Goal: Task Accomplishment & Management: Use online tool/utility

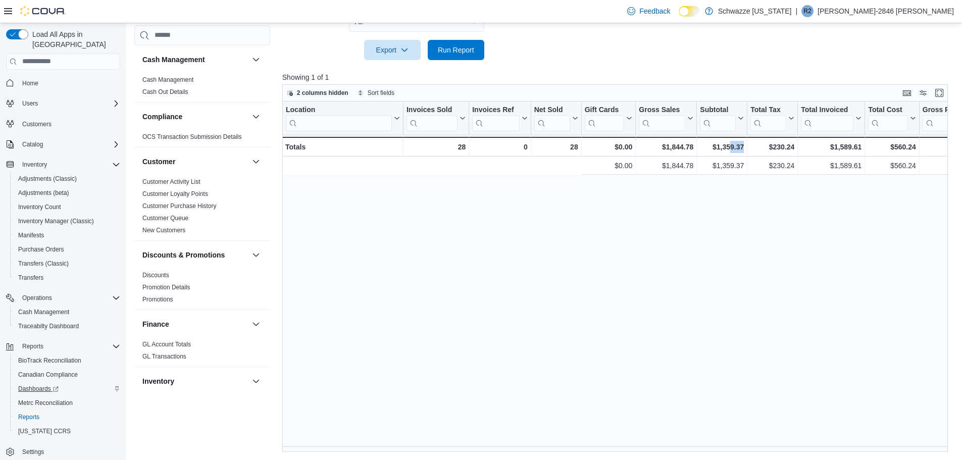
scroll to position [0, 381]
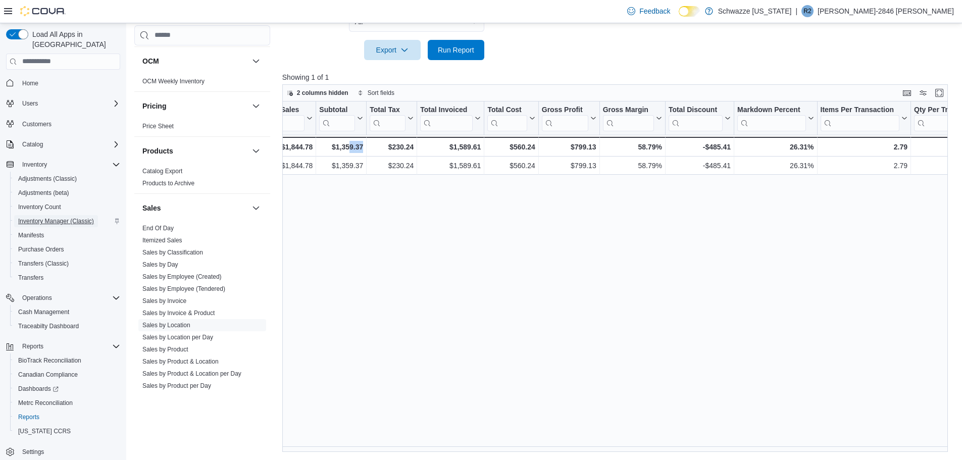
click at [53, 215] on span "Inventory Manager (Classic)" at bounding box center [56, 221] width 76 height 12
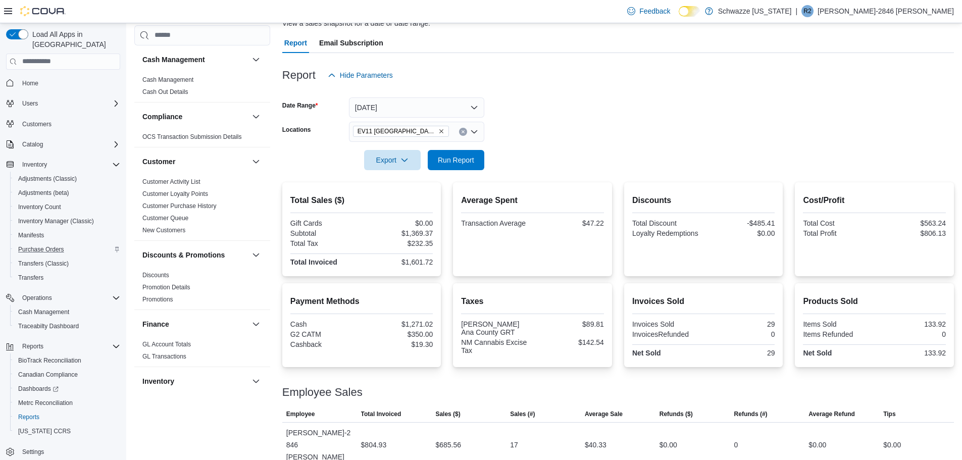
scroll to position [65, 0]
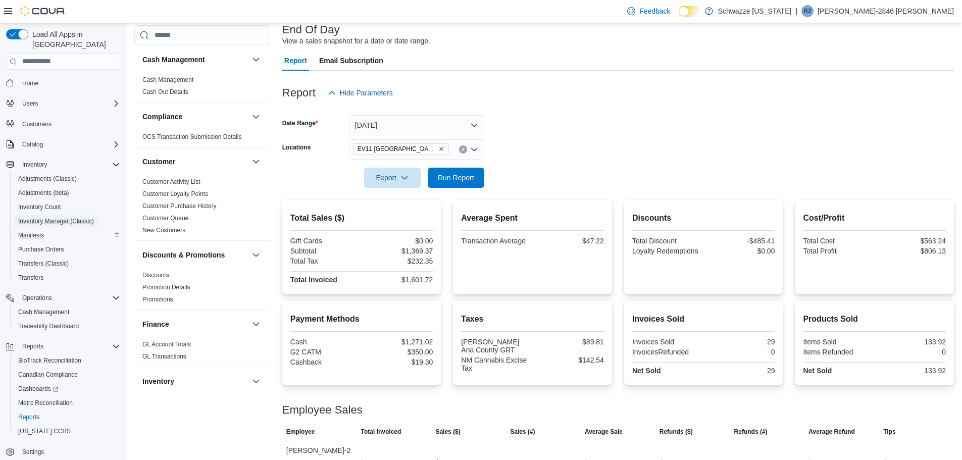
drag, startPoint x: 46, startPoint y: 212, endPoint x: 52, endPoint y: 219, distance: 9.1
click at [45, 217] on span "Inventory Manager (Classic)" at bounding box center [56, 221] width 76 height 8
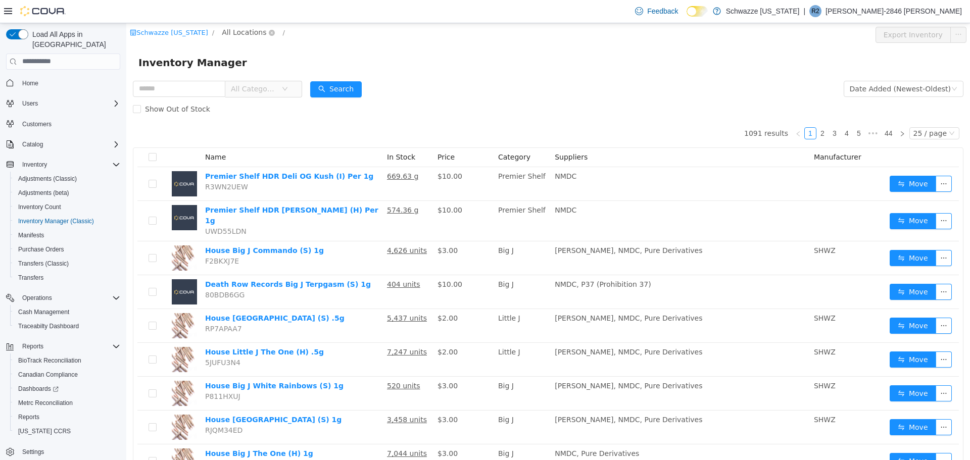
click at [235, 29] on span "All Locations" at bounding box center [244, 31] width 44 height 11
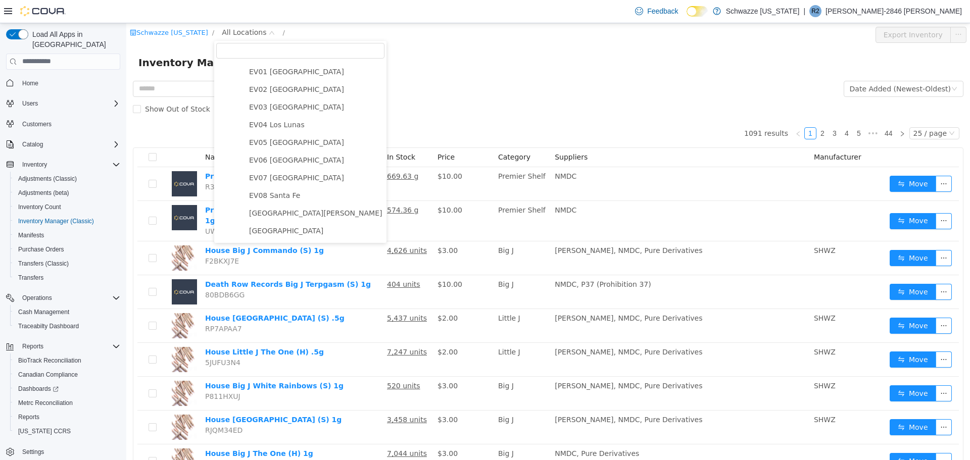
scroll to position [51, 0]
click at [264, 140] on span "EV06 [GEOGRAPHIC_DATA]" at bounding box center [296, 142] width 95 height 8
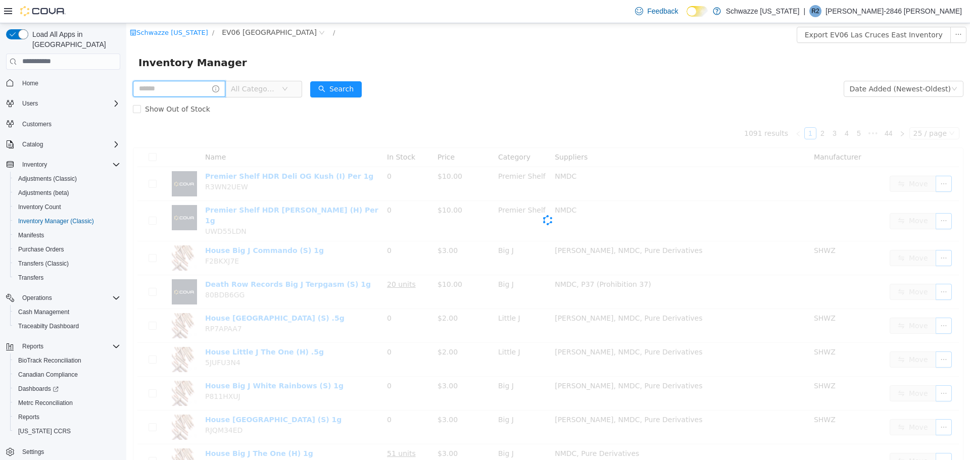
click at [196, 93] on input "text" at bounding box center [179, 88] width 92 height 16
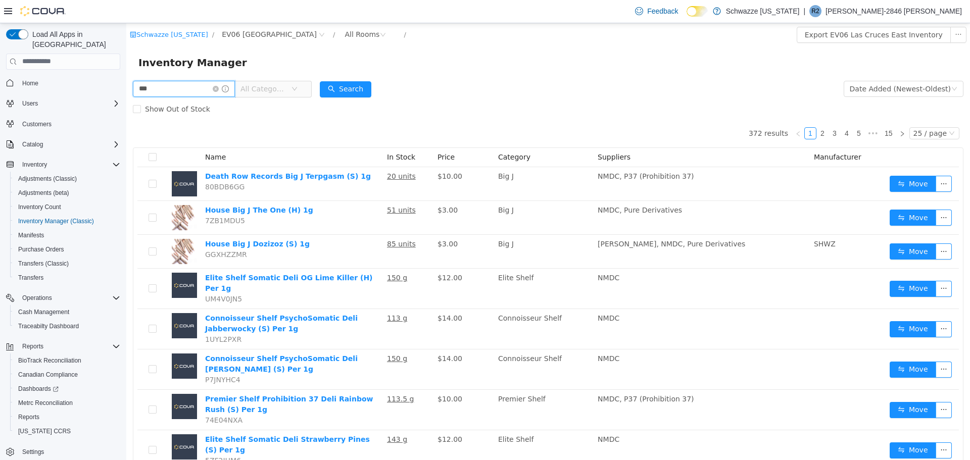
type input "******"
click at [371, 89] on button "Search" at bounding box center [346, 89] width 52 height 16
